Goal: Task Accomplishment & Management: Manage account settings

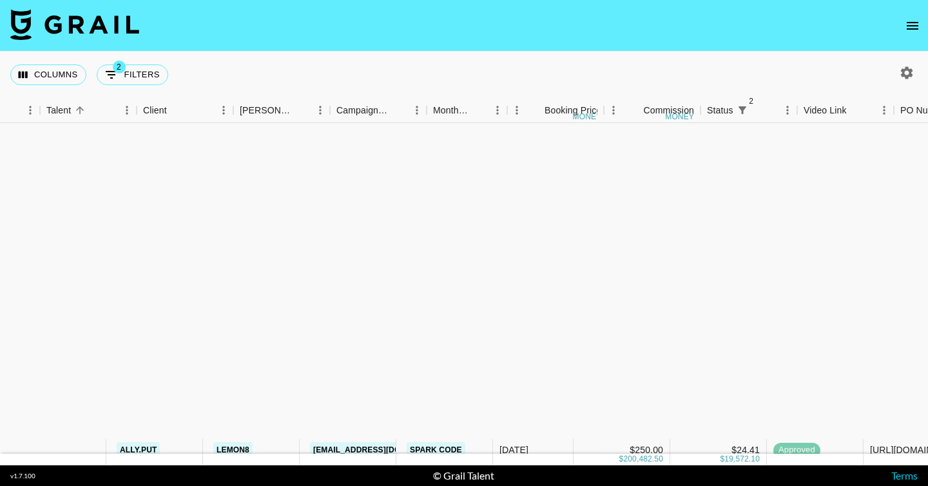
scroll to position [385, 66]
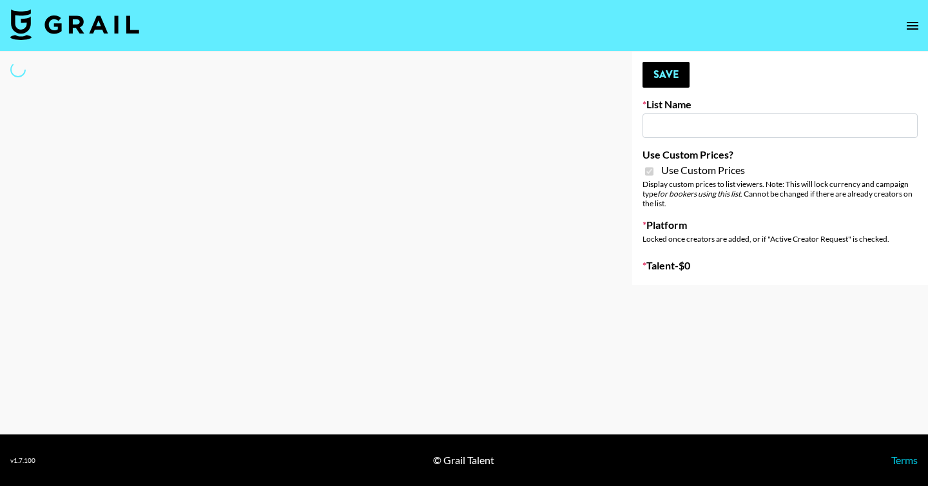
type input "Dime Beauty"
checkbox input "true"
select select "Brand"
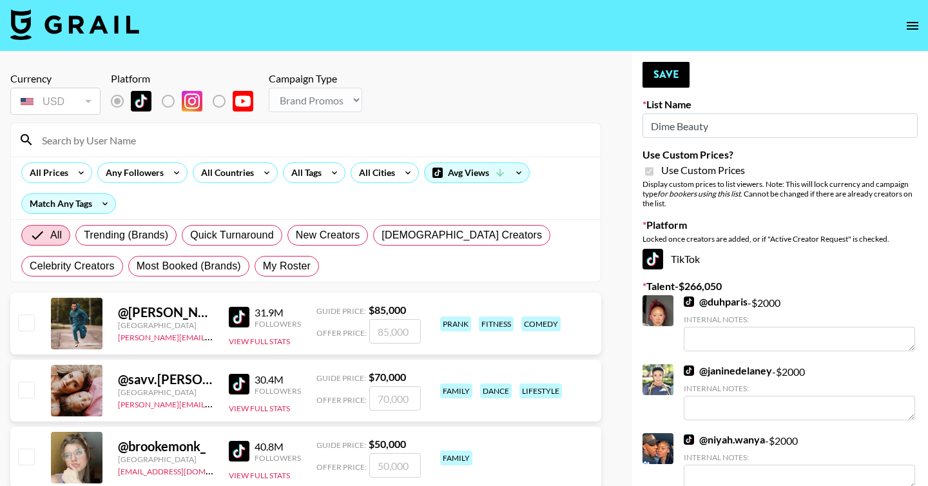
click at [216, 135] on input at bounding box center [313, 140] width 559 height 21
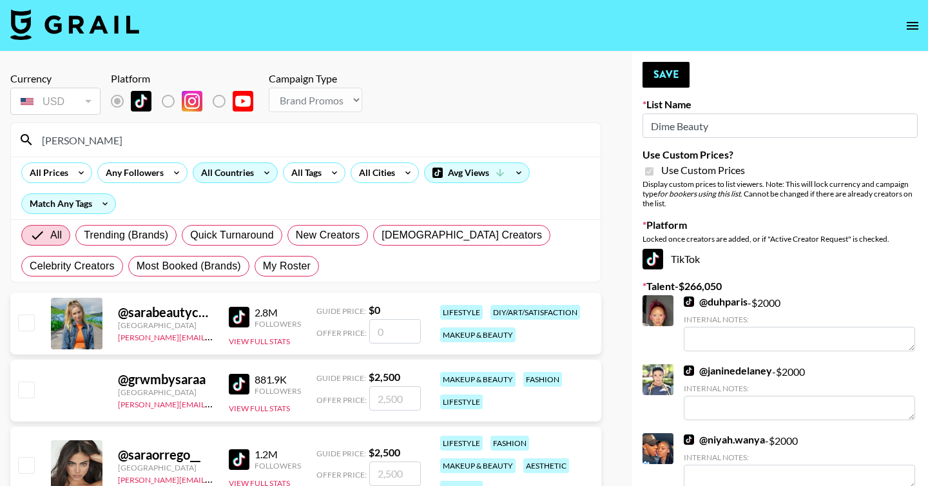
type input "sarari"
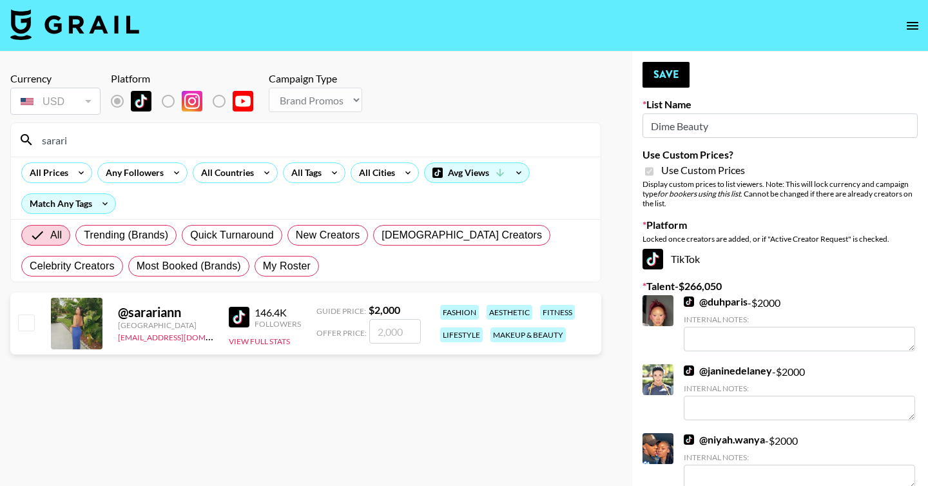
click at [29, 322] on input "checkbox" at bounding box center [25, 322] width 15 height 15
checkbox input "true"
type input "2000"
click at [670, 83] on button "Save" at bounding box center [666, 75] width 47 height 26
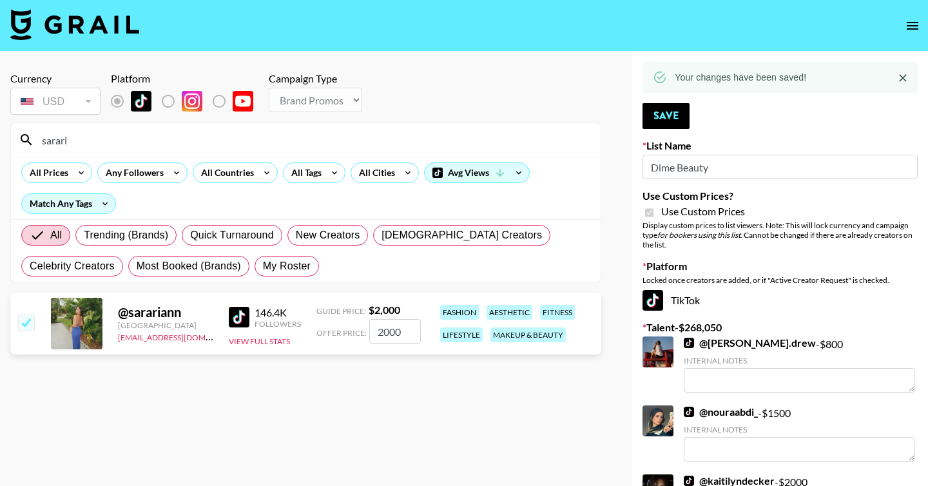
drag, startPoint x: 232, startPoint y: 141, endPoint x: 0, endPoint y: 135, distance: 232.1
type input "a"
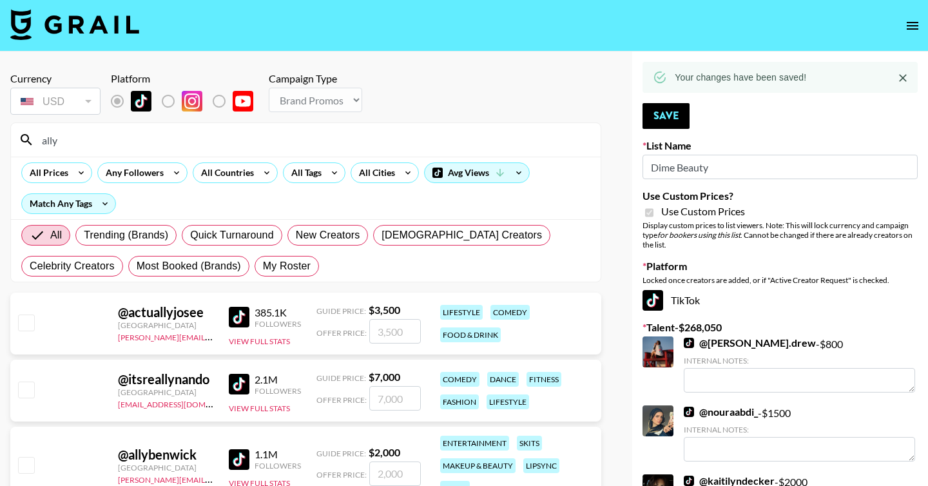
type input "ally.put"
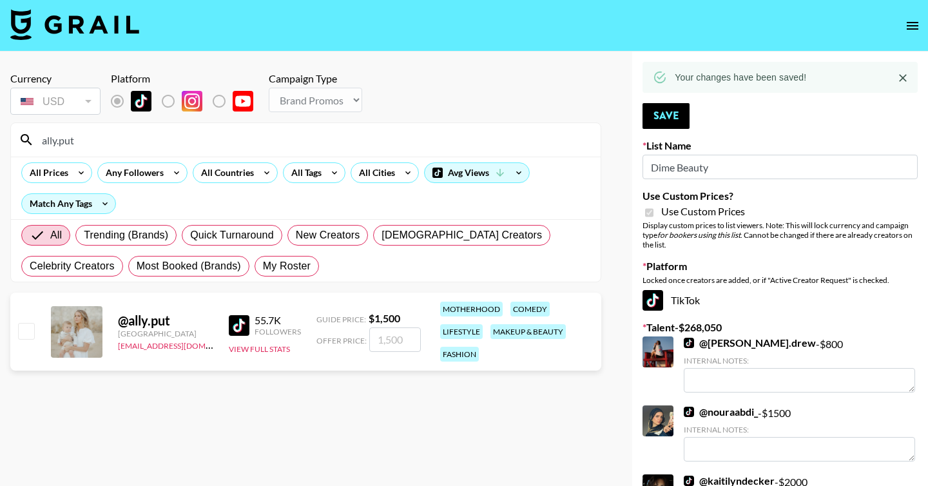
click at [19, 339] on div at bounding box center [25, 332] width 20 height 22
click at [19, 334] on input "checkbox" at bounding box center [25, 330] width 15 height 15
checkbox input "true"
type input "1500"
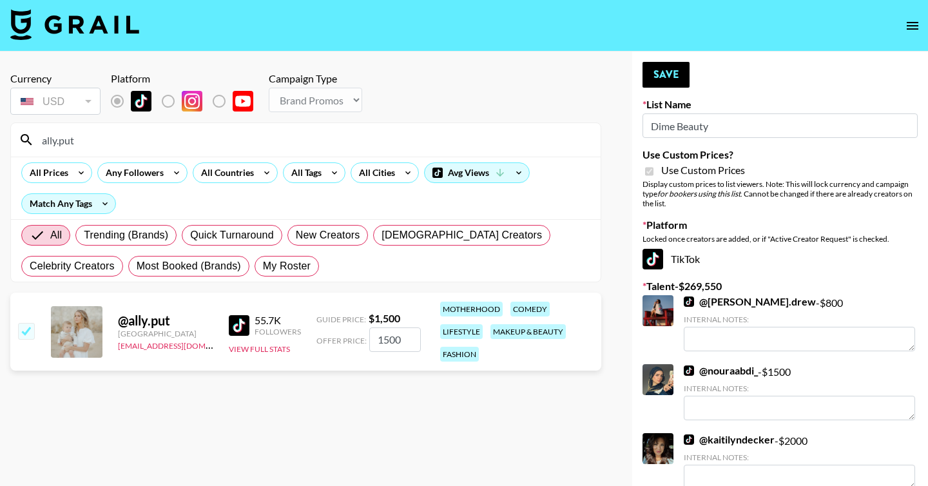
click at [670, 76] on button "Save" at bounding box center [666, 75] width 47 height 26
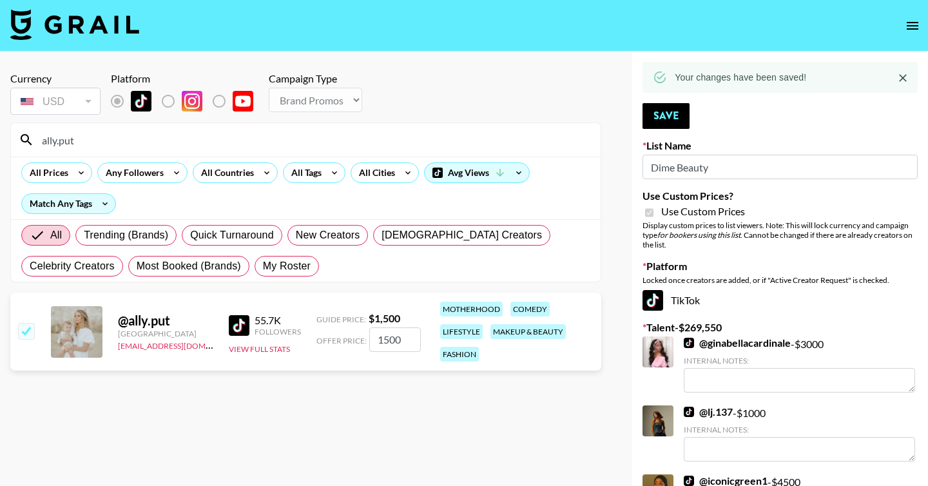
click at [162, 141] on input "ally.put" at bounding box center [313, 140] width 559 height 21
drag, startPoint x: 151, startPoint y: 141, endPoint x: 0, endPoint y: 129, distance: 152.0
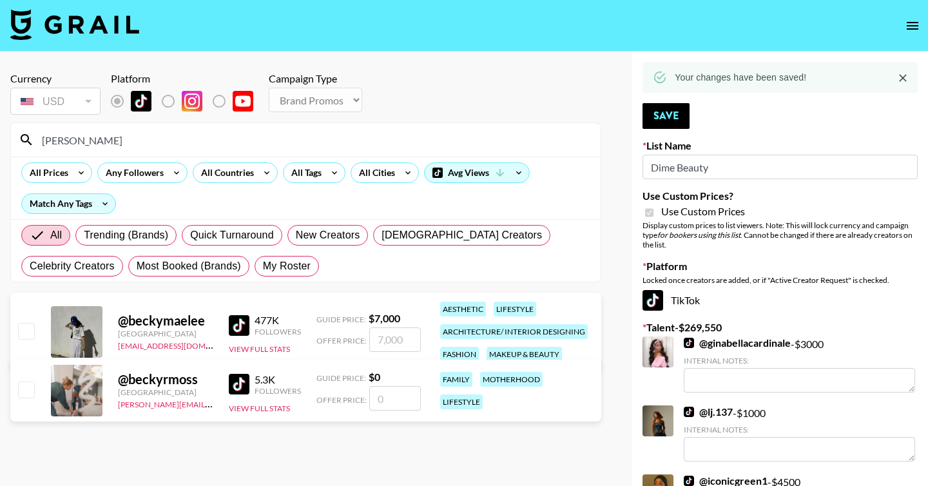
type input "becky"
click at [28, 331] on input "checkbox" at bounding box center [25, 330] width 15 height 15
checkbox input "true"
type input "7000"
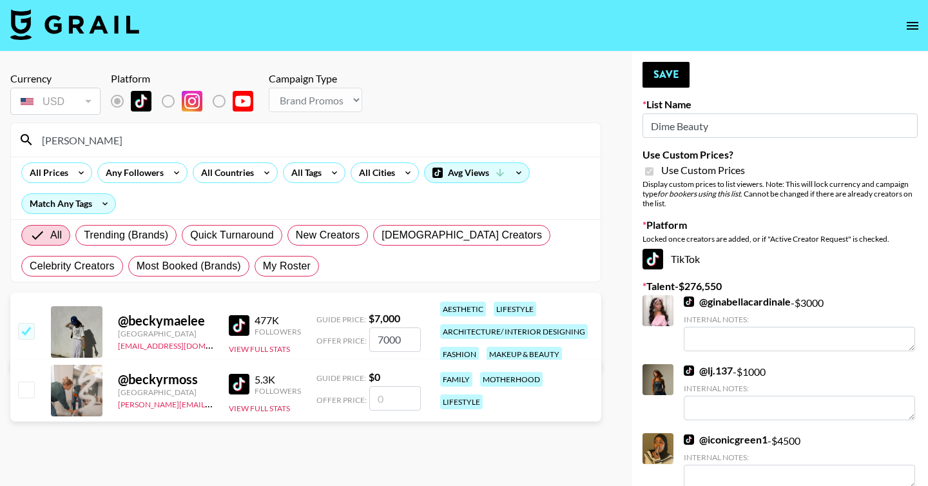
click at [661, 75] on button "Save" at bounding box center [666, 75] width 47 height 26
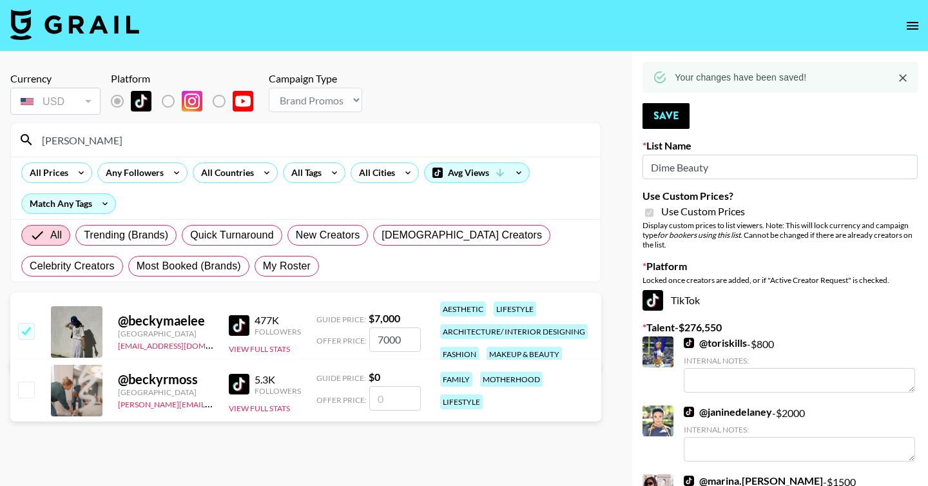
drag, startPoint x: 110, startPoint y: 145, endPoint x: 0, endPoint y: 139, distance: 109.7
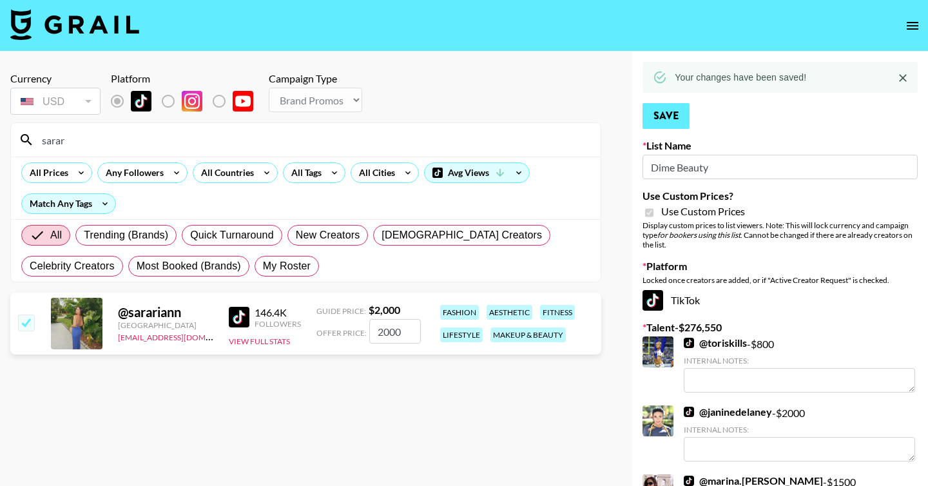
type input "sarar"
click at [684, 116] on button "Save" at bounding box center [666, 116] width 47 height 26
